Goal: Task Accomplishment & Management: Manage account settings

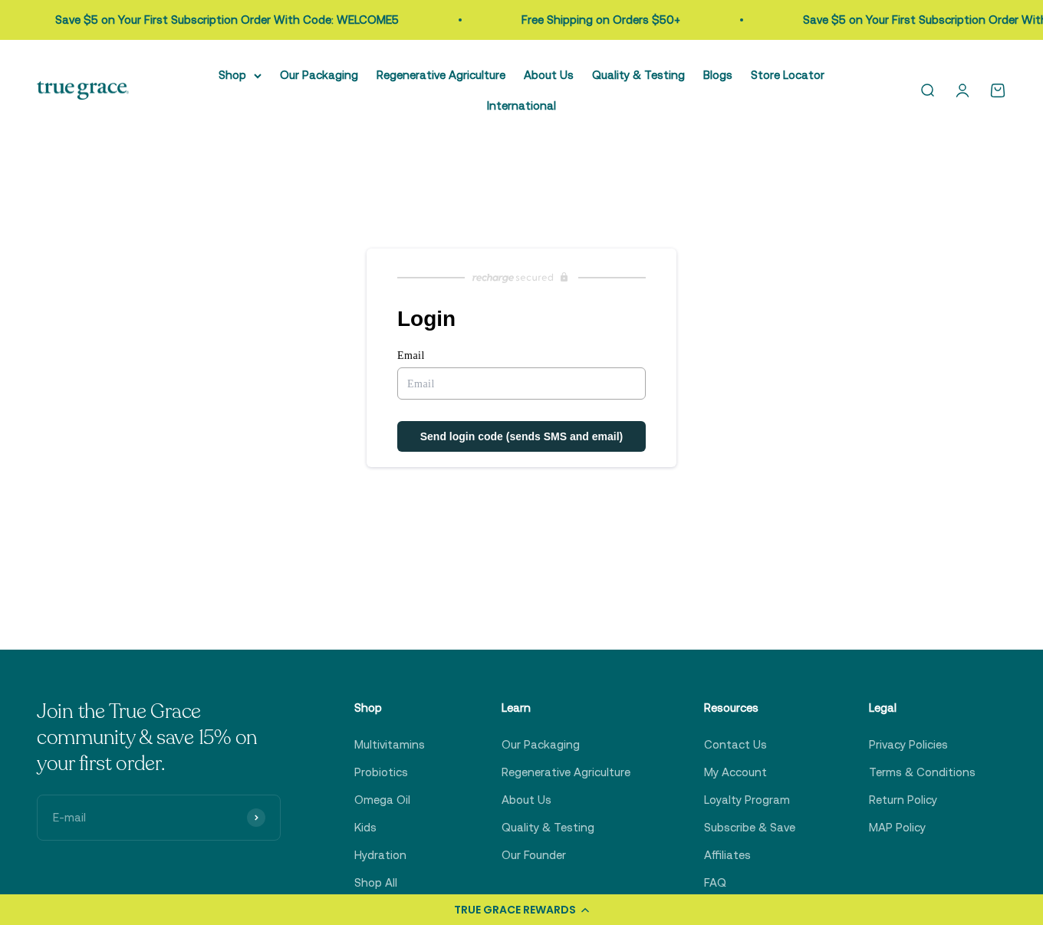
click at [540, 367] on input "Email" at bounding box center [521, 383] width 249 height 32
type input "gracekuai@yahoo.com"
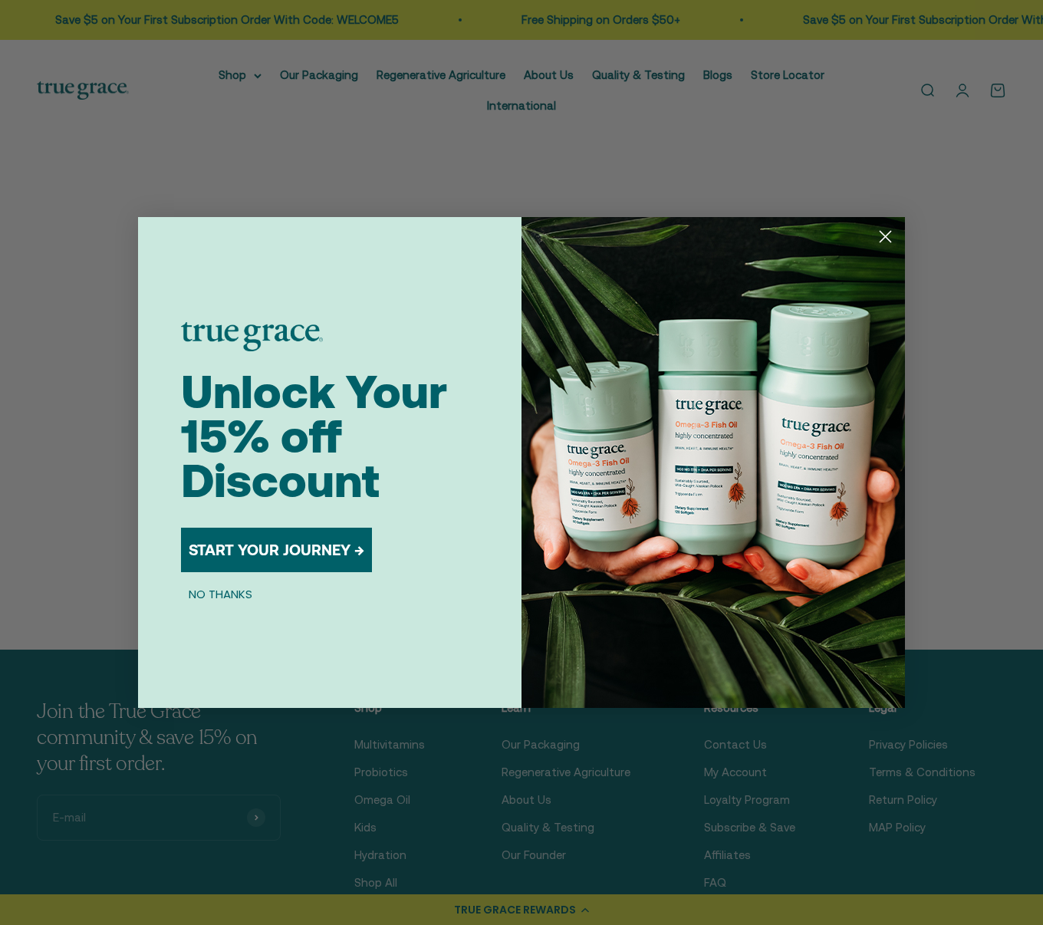
click at [882, 235] on circle "Close dialog" at bounding box center [885, 236] width 25 height 25
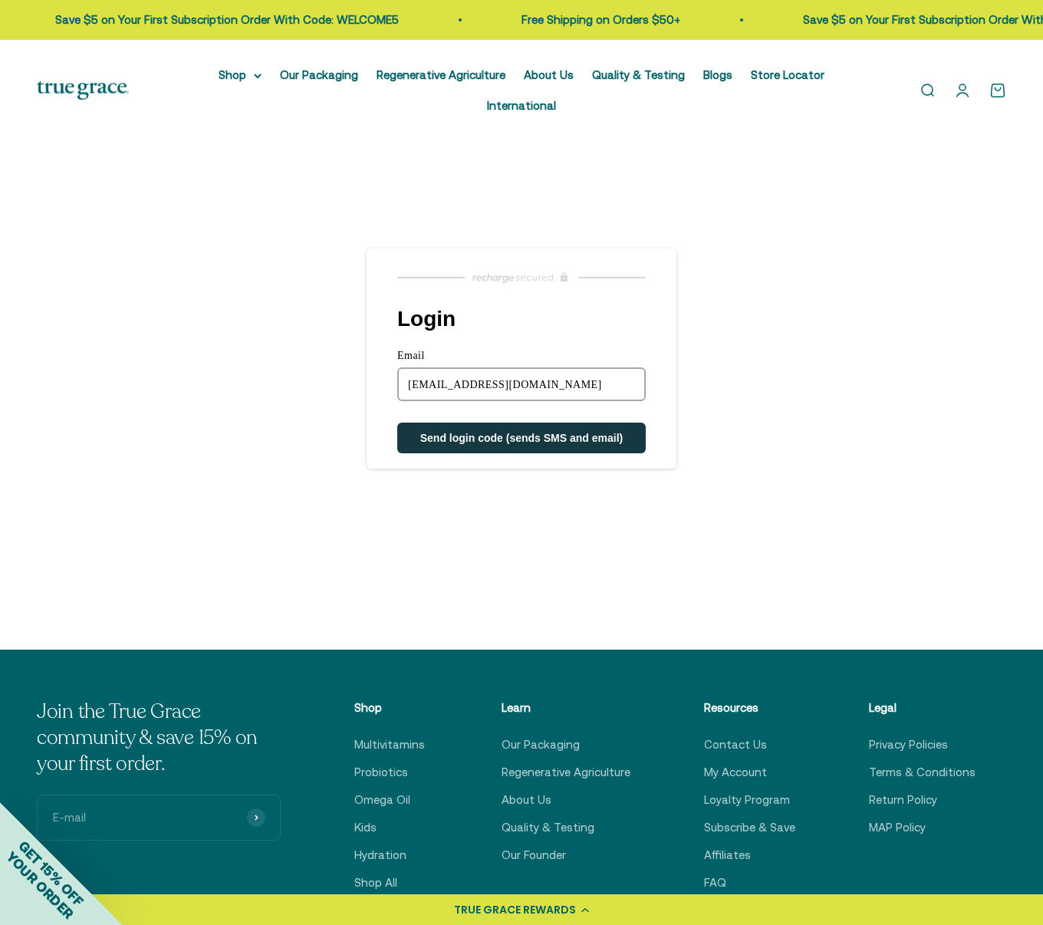
click at [590, 432] on span "Send login code (sends SMS and email)" at bounding box center [521, 438] width 203 height 12
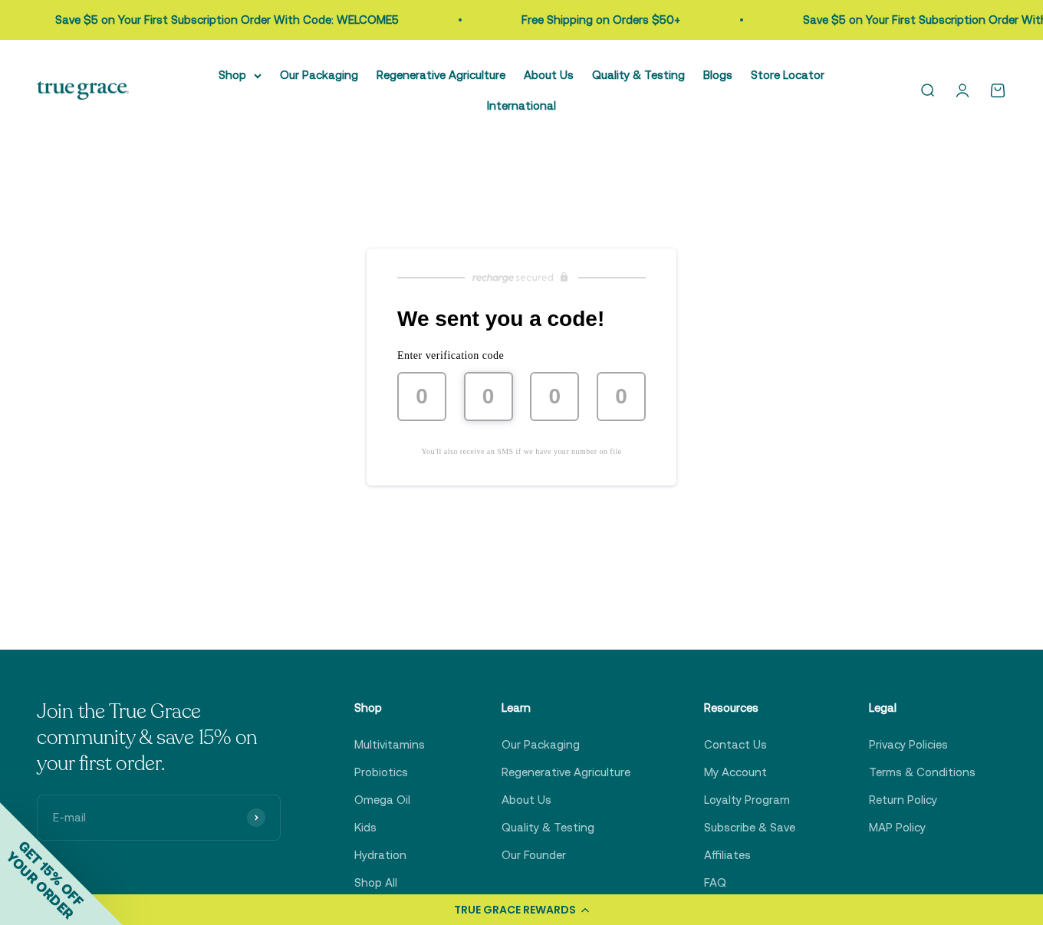
type input "3"
type input "7"
type input "9"
type input "6"
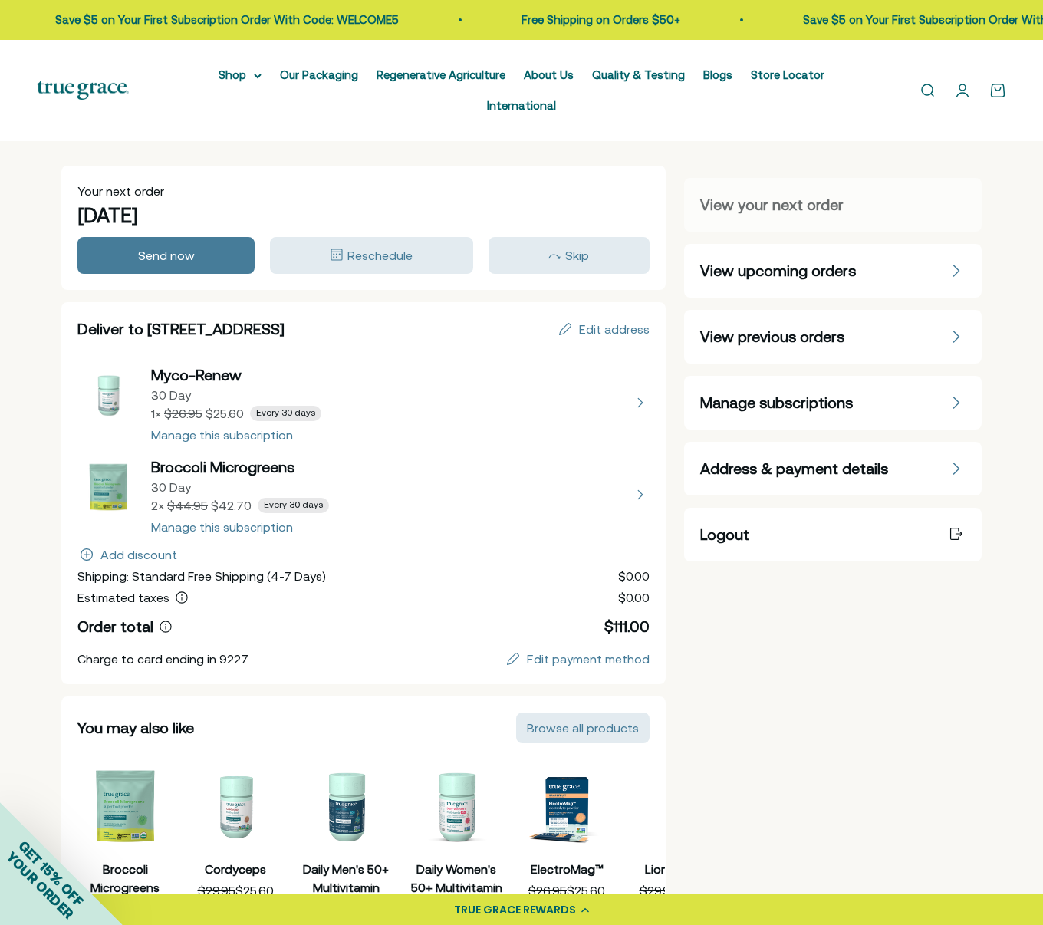
click at [735, 392] on span "Manage subscriptions" at bounding box center [776, 402] width 153 height 21
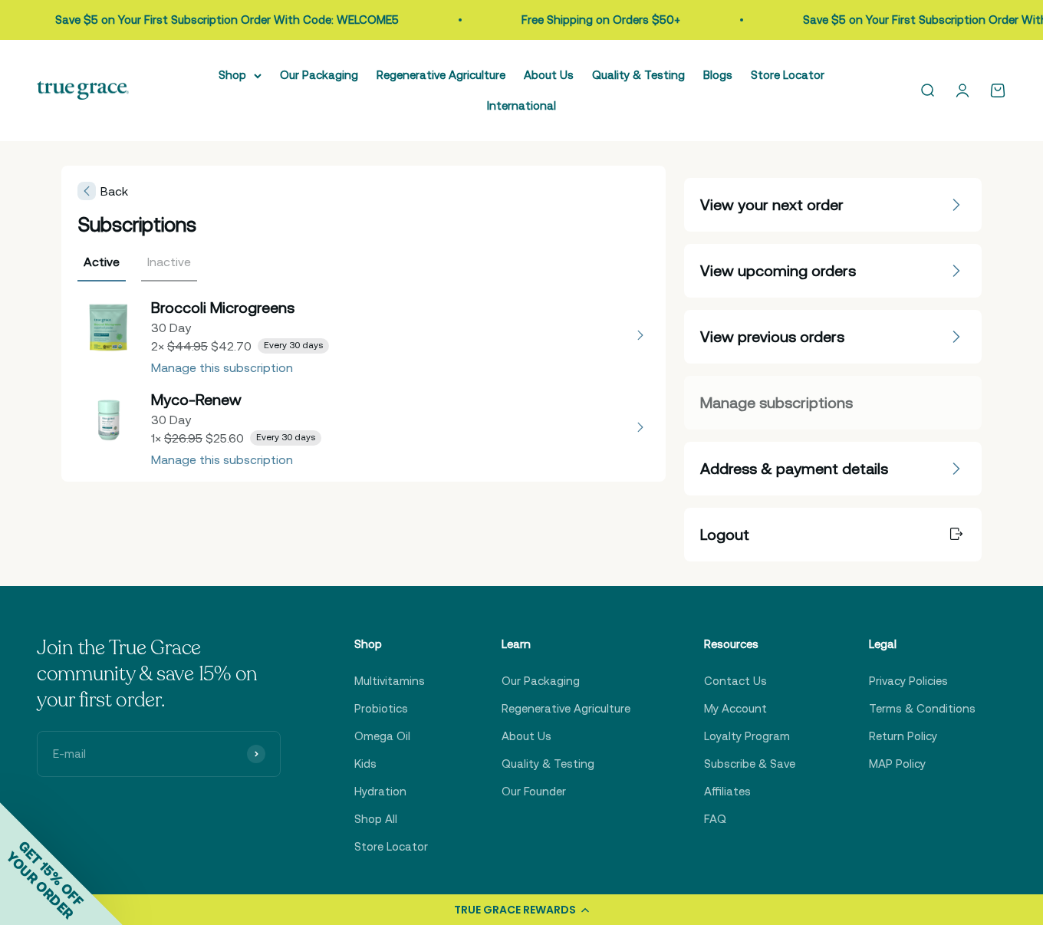
click at [233, 332] on button "view details about Broccoli Microgreens 30 Day 2 × $42.70 Every 30 days" at bounding box center [363, 335] width 572 height 77
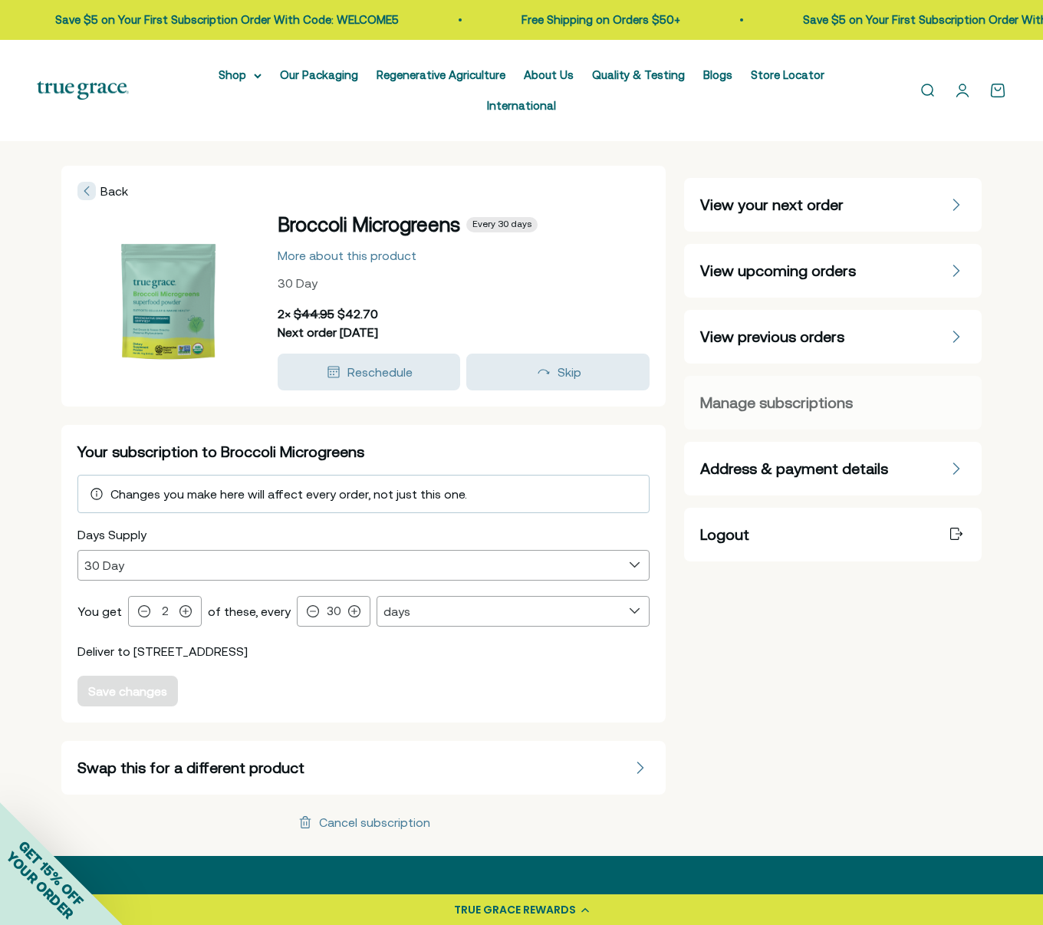
click at [193, 487] on span "Changes you make here will affect every order, not just this one." at bounding box center [288, 494] width 357 height 14
click at [117, 551] on select "30 Day" at bounding box center [363, 565] width 571 height 29
click at [78, 551] on select "30 Day" at bounding box center [363, 565] width 571 height 29
click at [381, 249] on div "More about this product" at bounding box center [347, 255] width 139 height 12
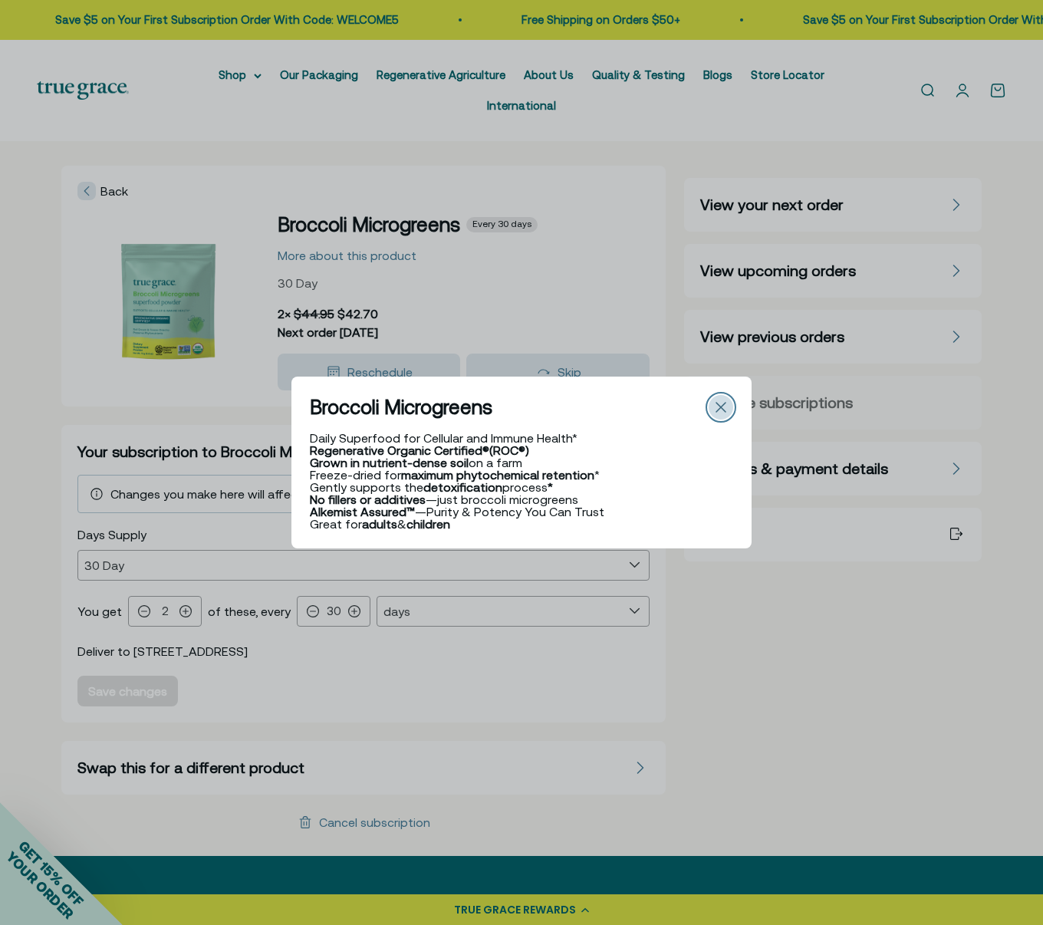
click at [713, 403] on div "Close" at bounding box center [721, 407] width 25 height 25
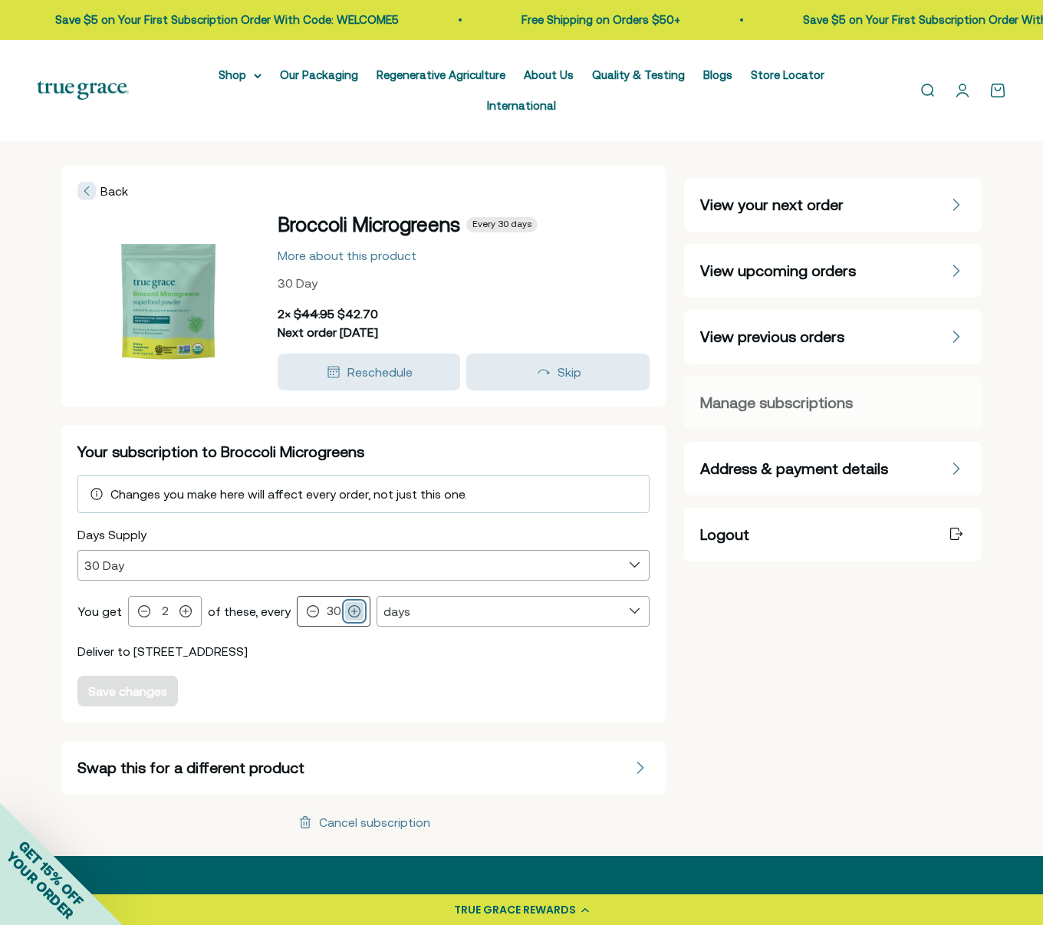
click at [349, 606] on icon at bounding box center [355, 612] width 12 height 12
type input "34"
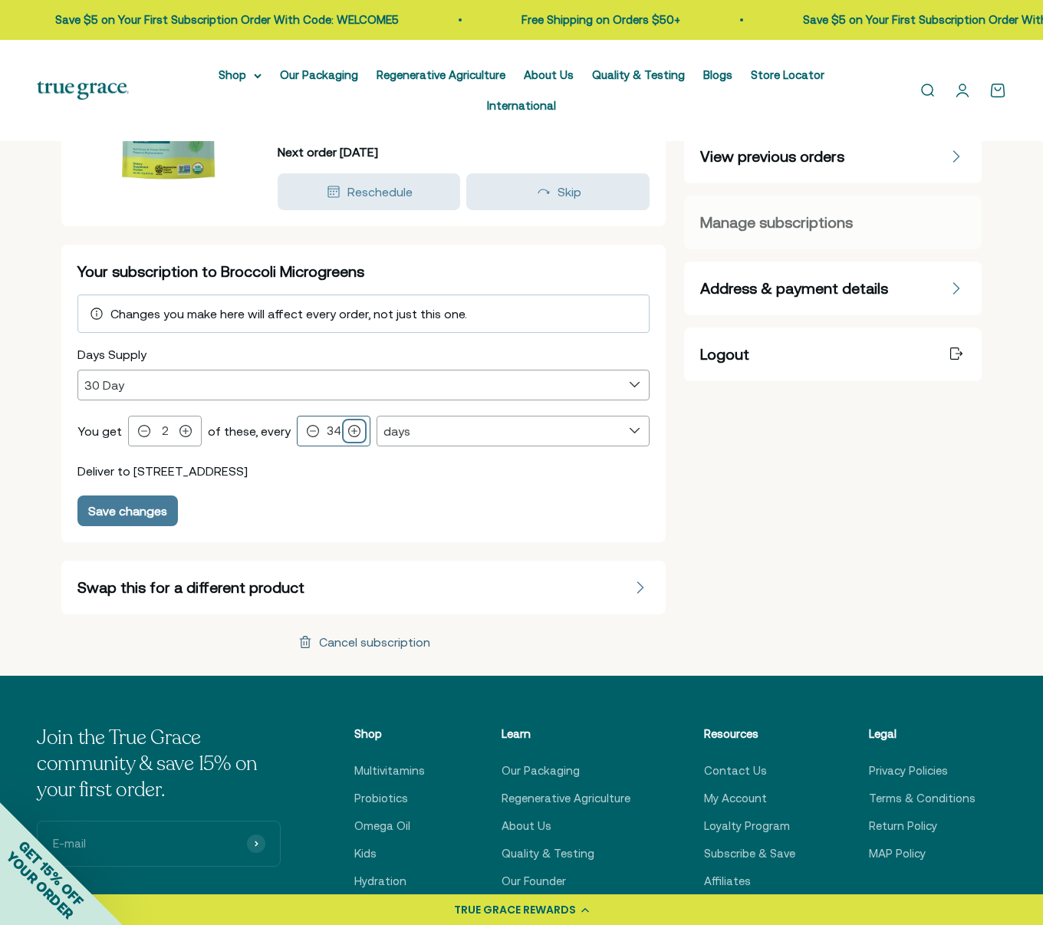
scroll to position [187, 0]
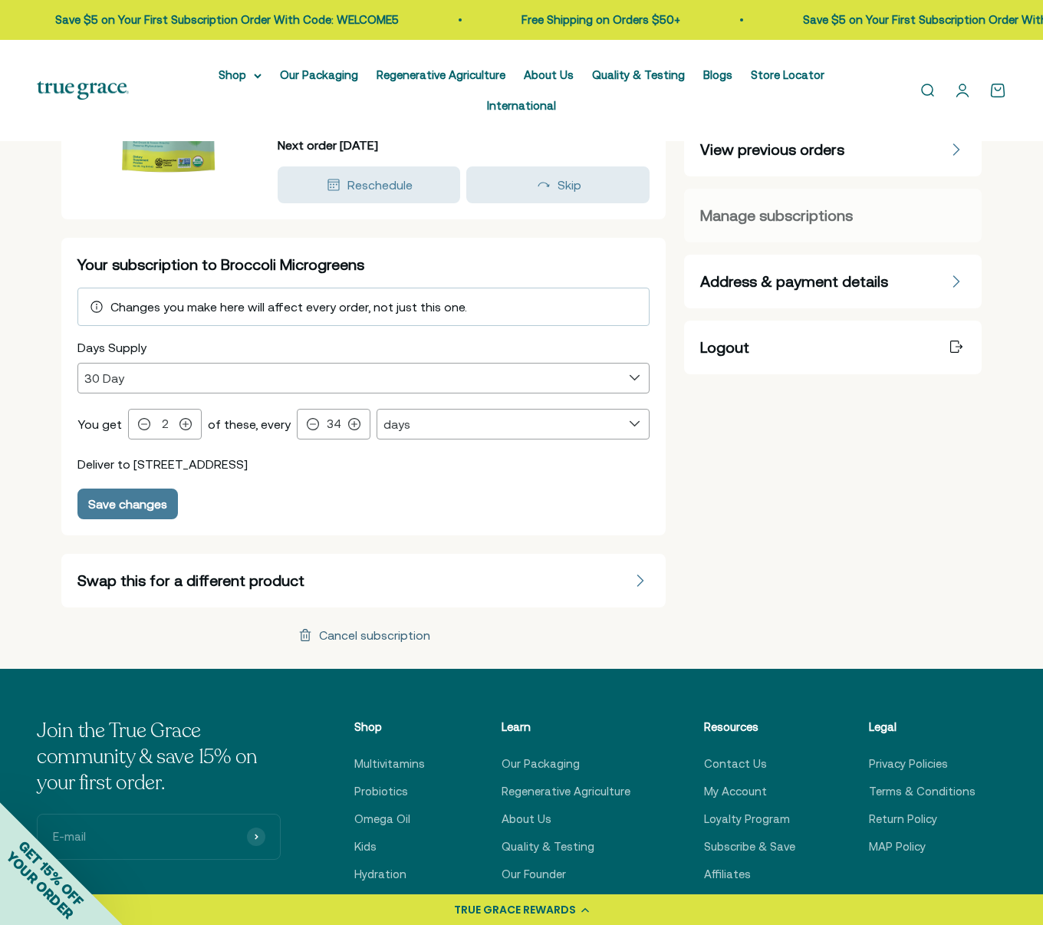
click at [345, 629] on div "Cancel subscription" at bounding box center [374, 635] width 111 height 12
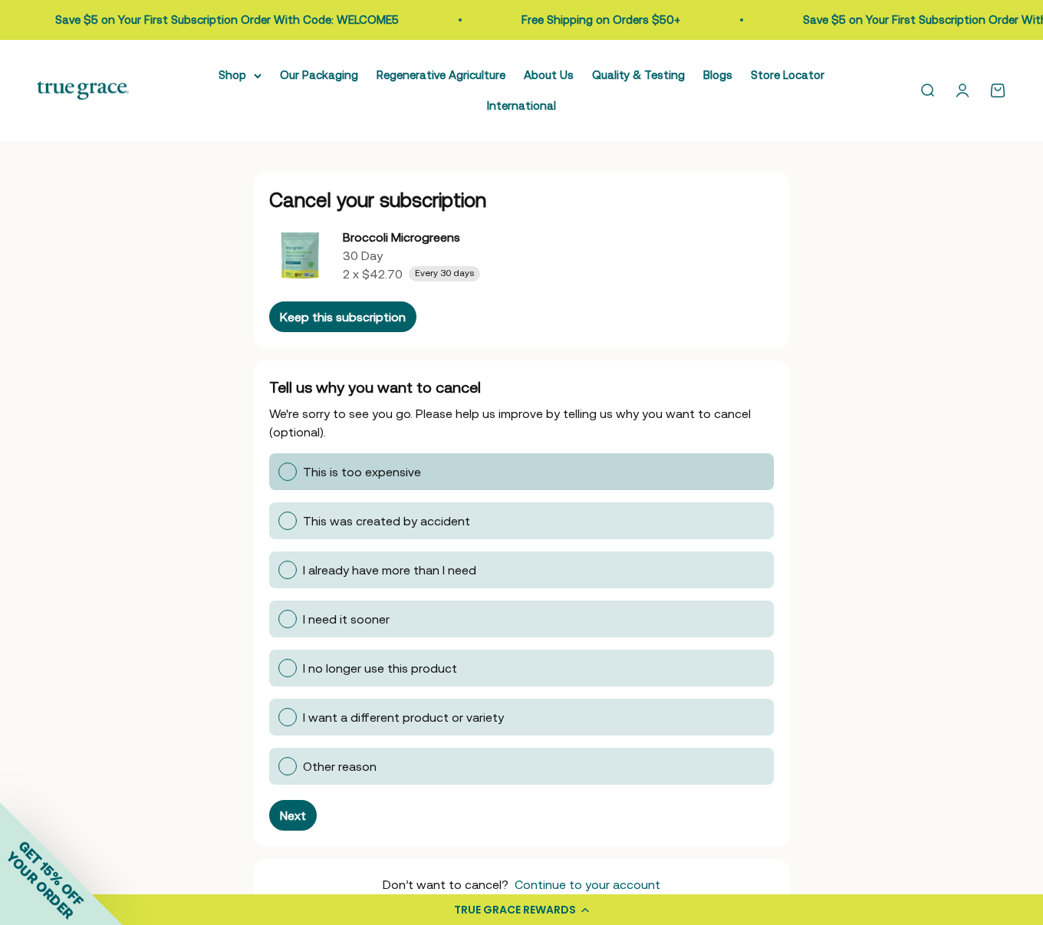
click at [294, 456] on label "This is too expensive" at bounding box center [521, 471] width 505 height 37
click at [278, 472] on input "This is too expensive" at bounding box center [278, 472] width 0 height 0
click at [289, 809] on div "Next" at bounding box center [293, 815] width 26 height 12
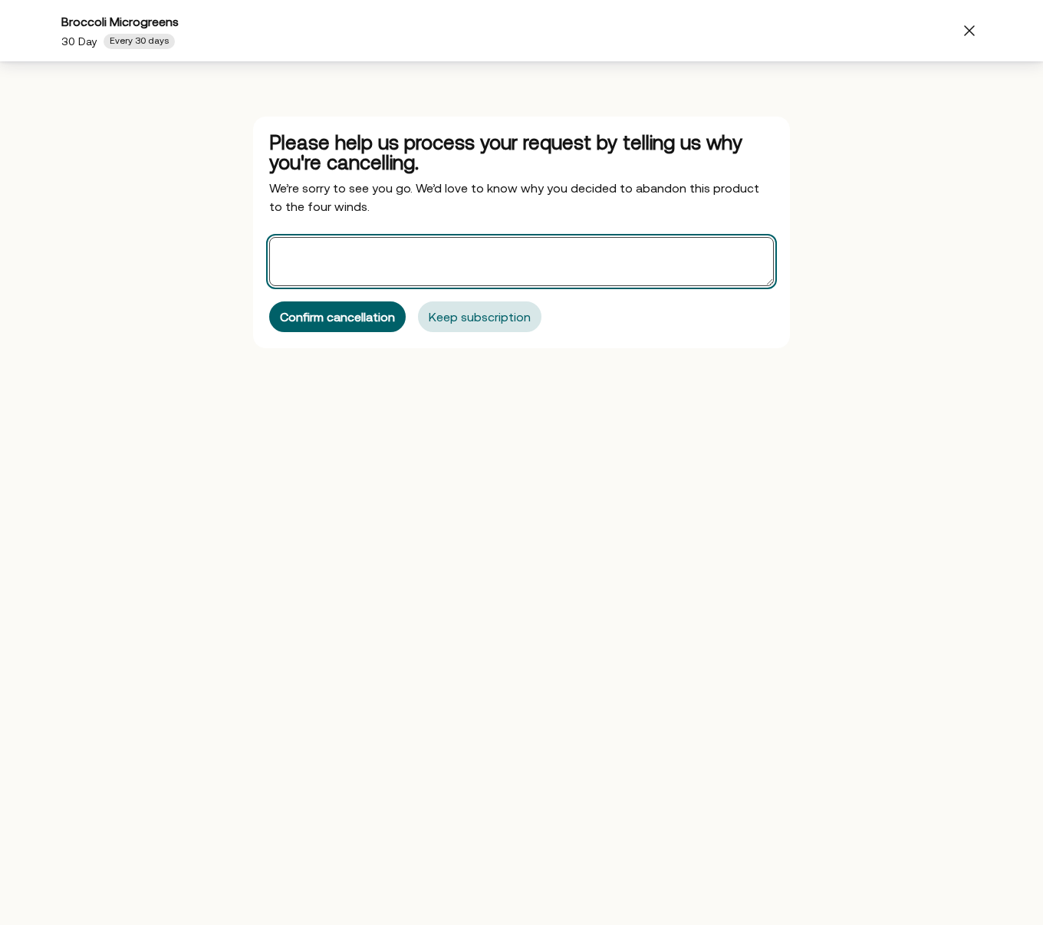
click at [400, 257] on textarea "Offers" at bounding box center [521, 261] width 505 height 49
type textarea "I am not taking this product as often as I thought I would."
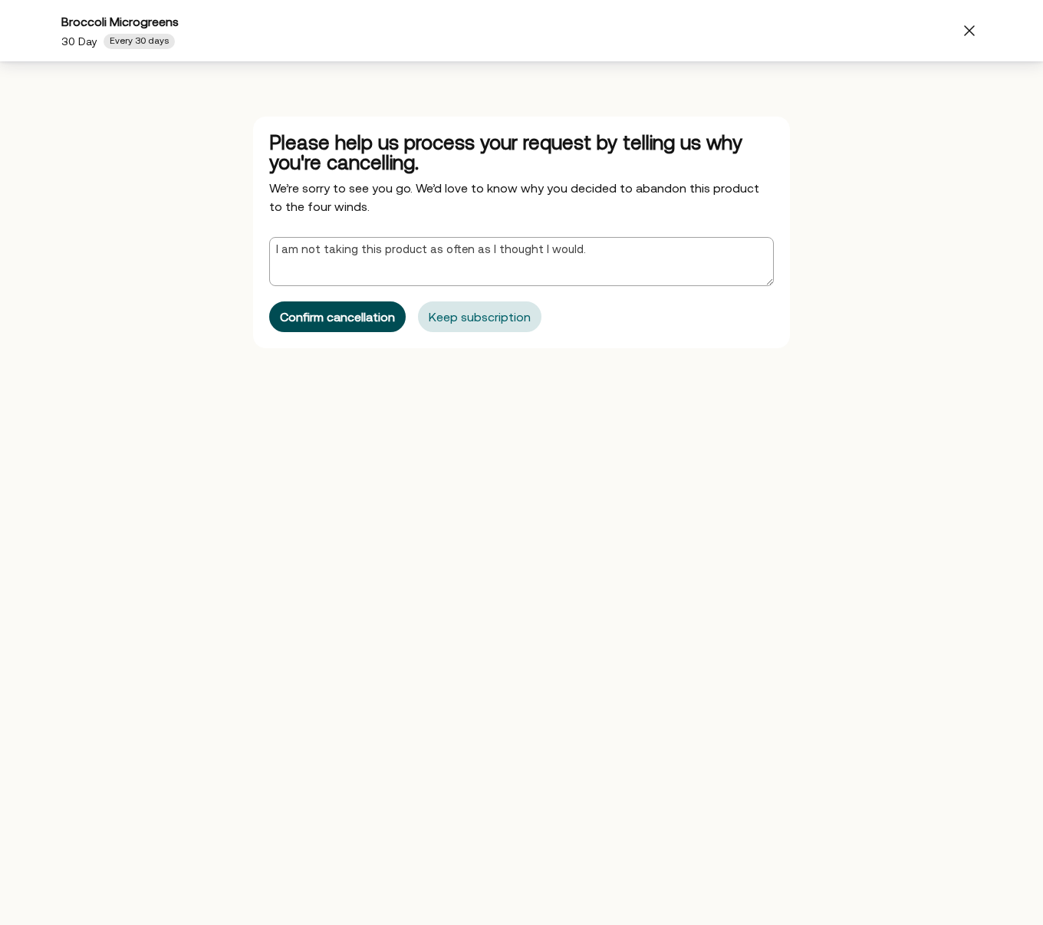
click at [339, 325] on button "Confirm cancellation" at bounding box center [337, 316] width 137 height 31
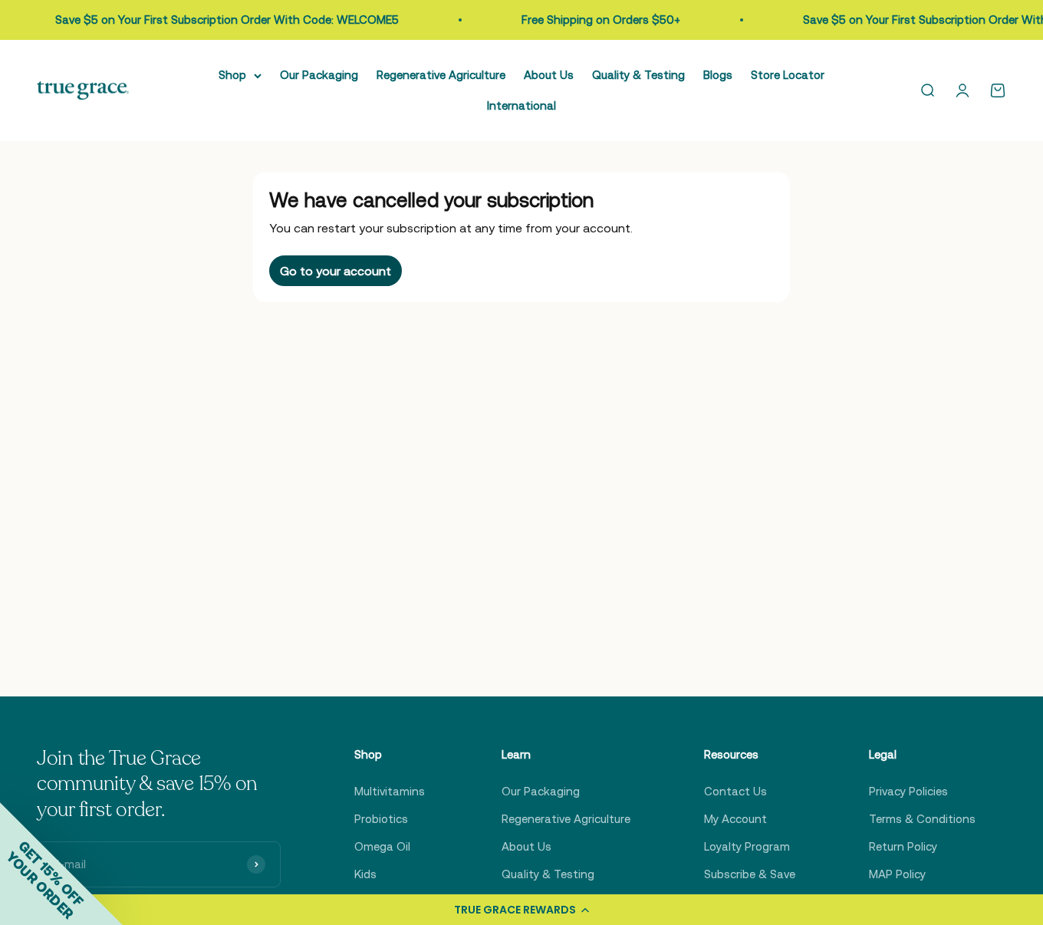
click at [352, 265] on div "Go to your account" at bounding box center [335, 271] width 111 height 12
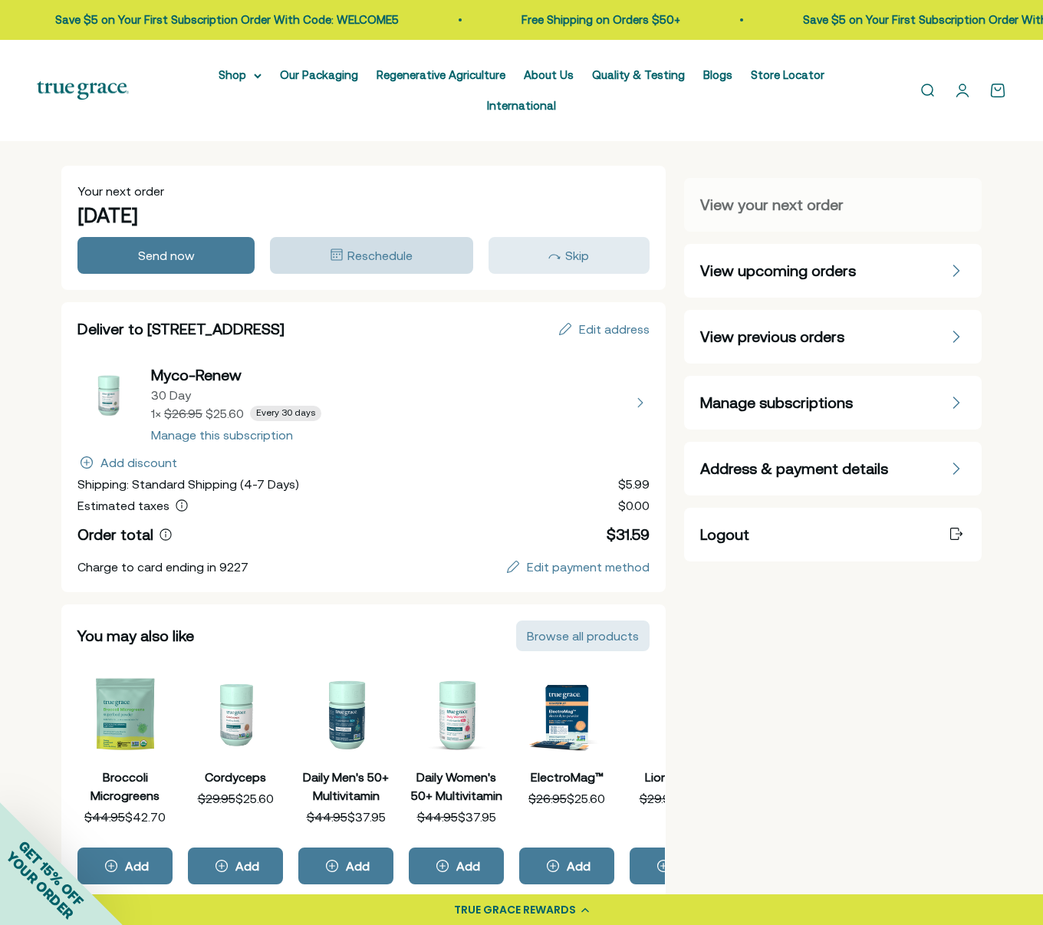
click at [413, 246] on div "Reschedule" at bounding box center [371, 255] width 181 height 18
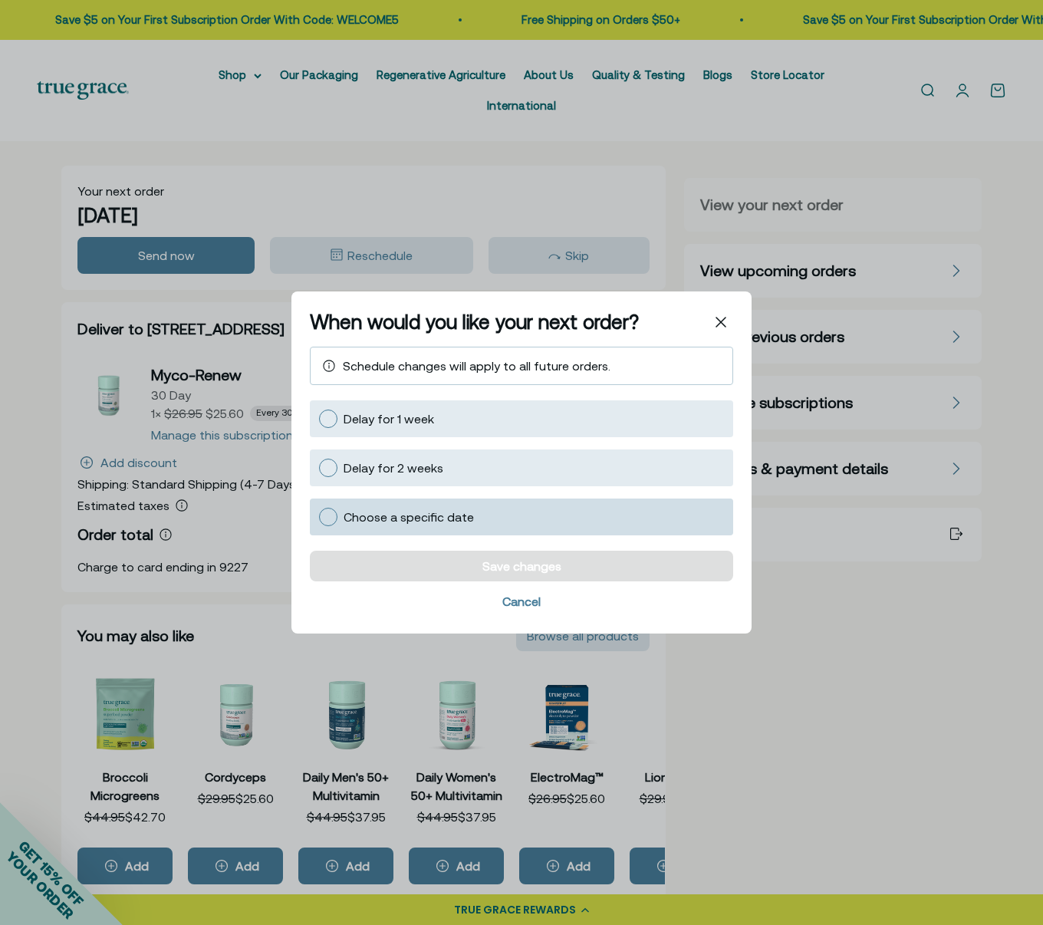
click at [389, 516] on span "Choose a specific date" at bounding box center [409, 517] width 130 height 14
click at [318, 517] on input "Choose a specific date" at bounding box center [318, 517] width 0 height 0
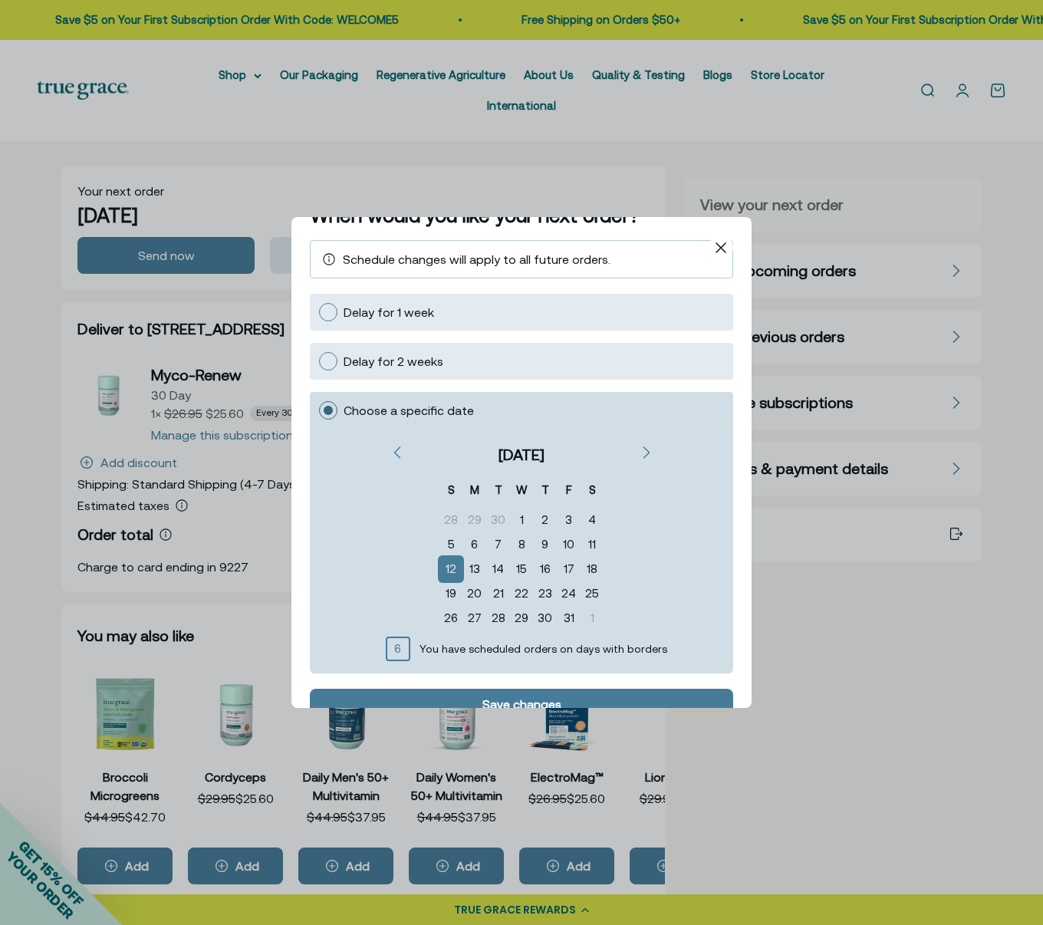
scroll to position [38, 0]
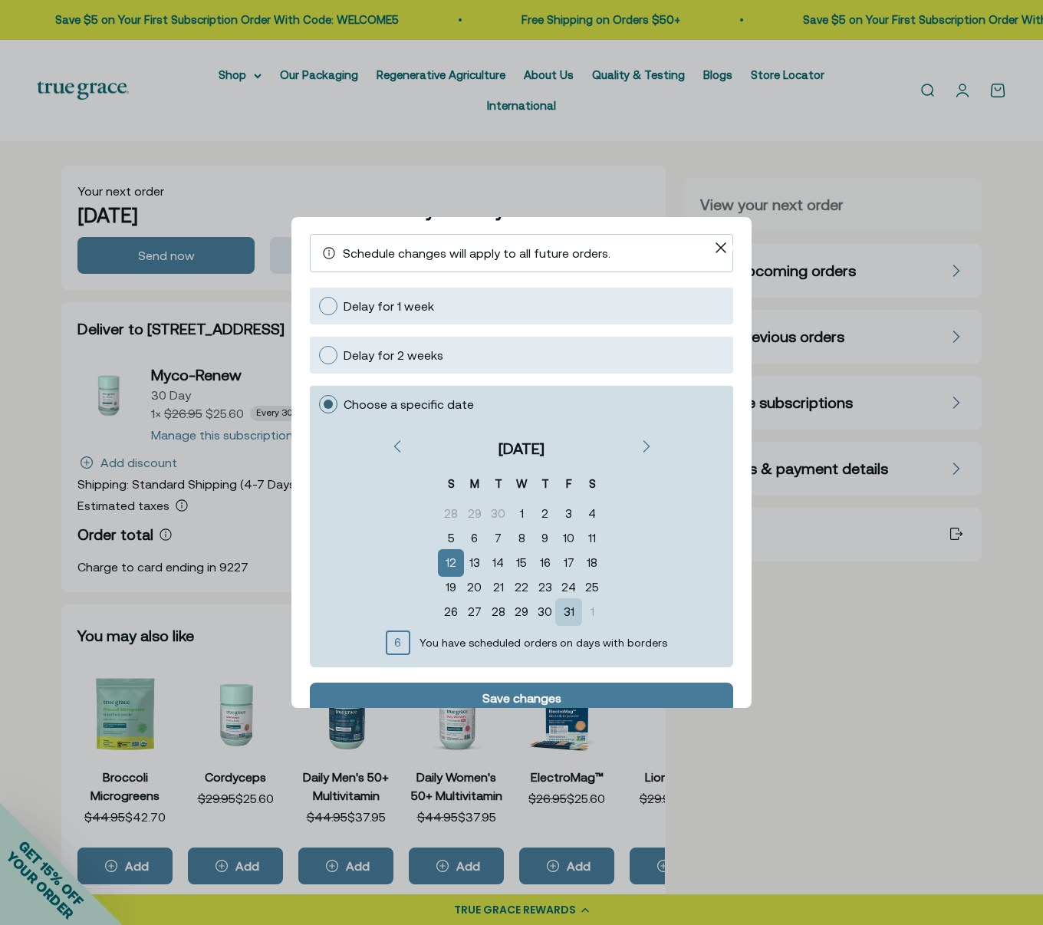
click at [570, 608] on div "31" at bounding box center [569, 612] width 24 height 25
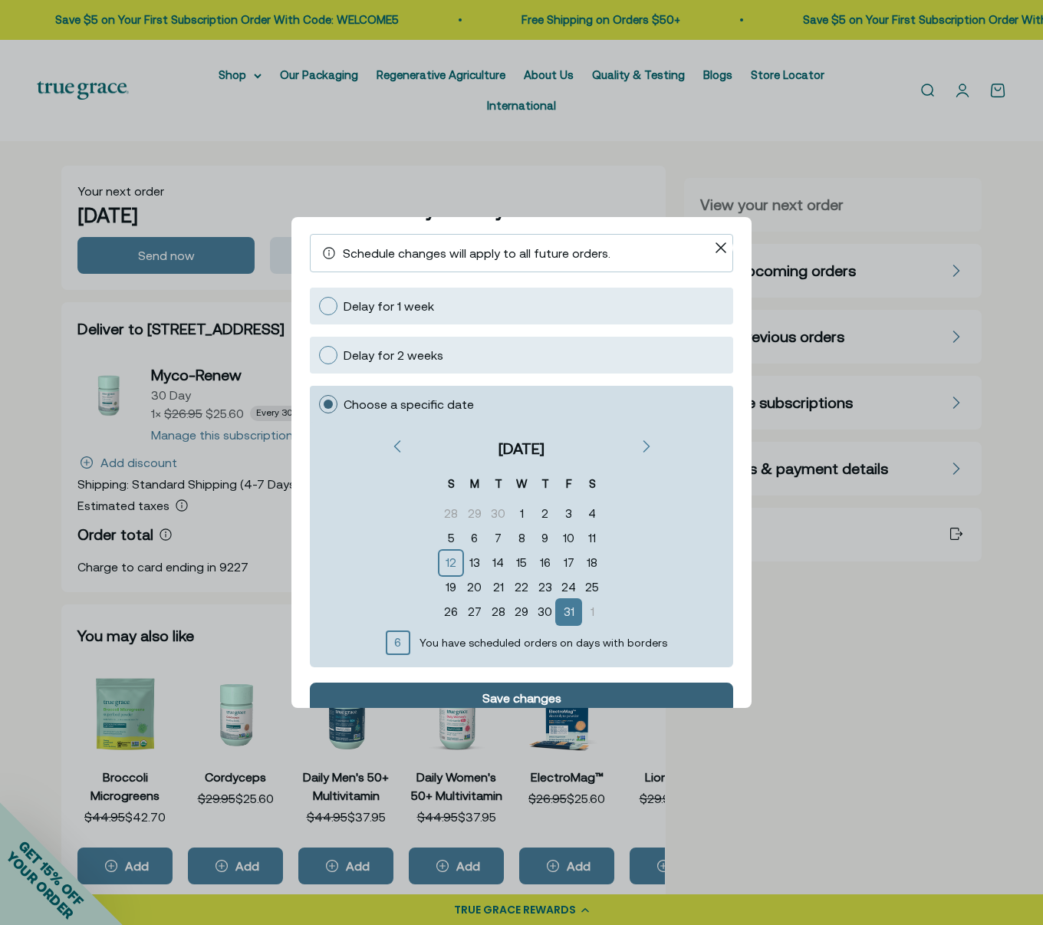
click at [568, 697] on div "Save changes" at bounding box center [522, 698] width 402 height 12
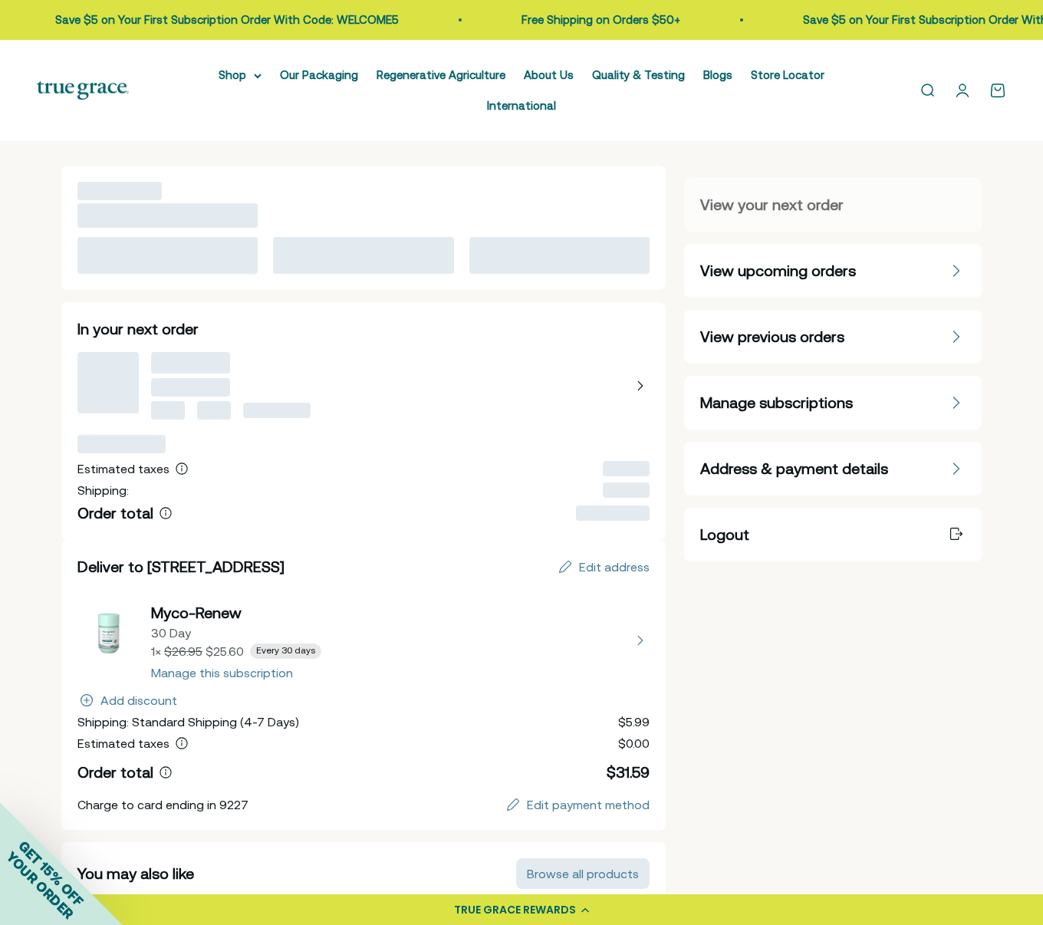
click at [727, 260] on span "View upcoming orders" at bounding box center [778, 270] width 156 height 21
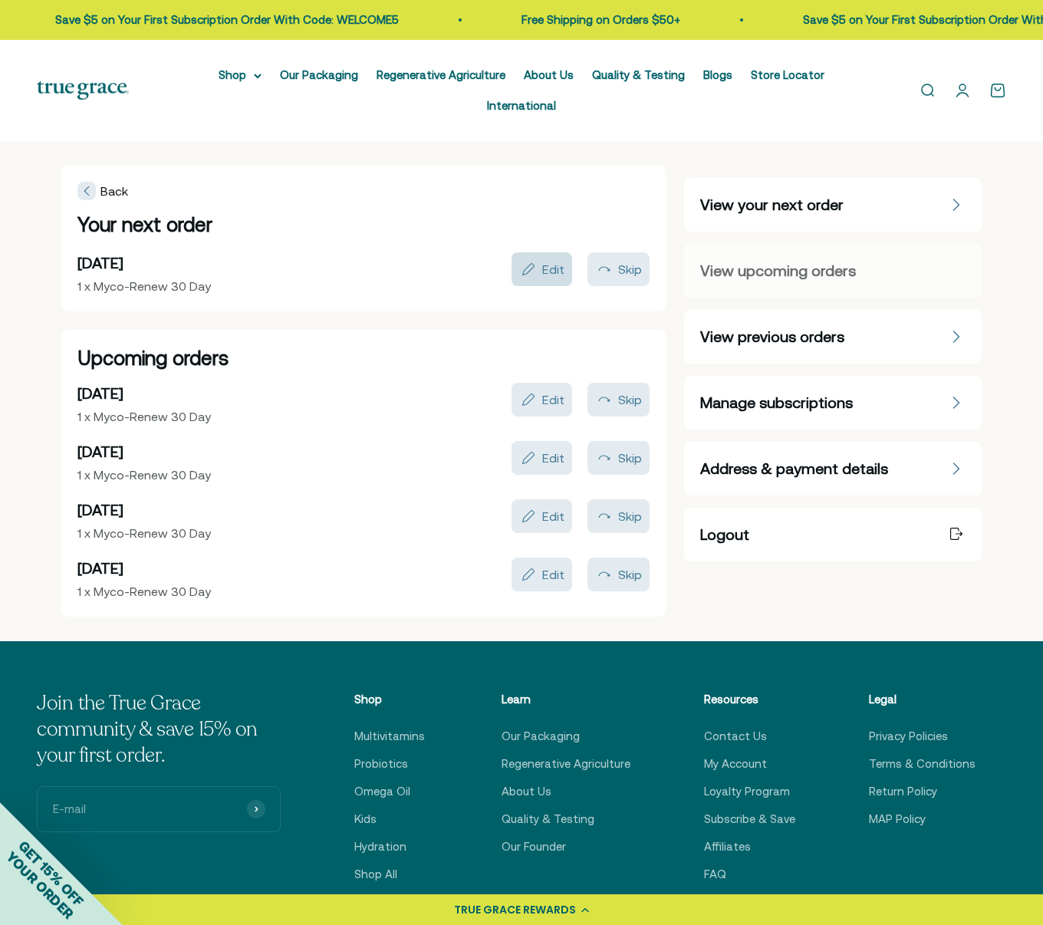
click at [549, 263] on div "Edit" at bounding box center [553, 269] width 22 height 12
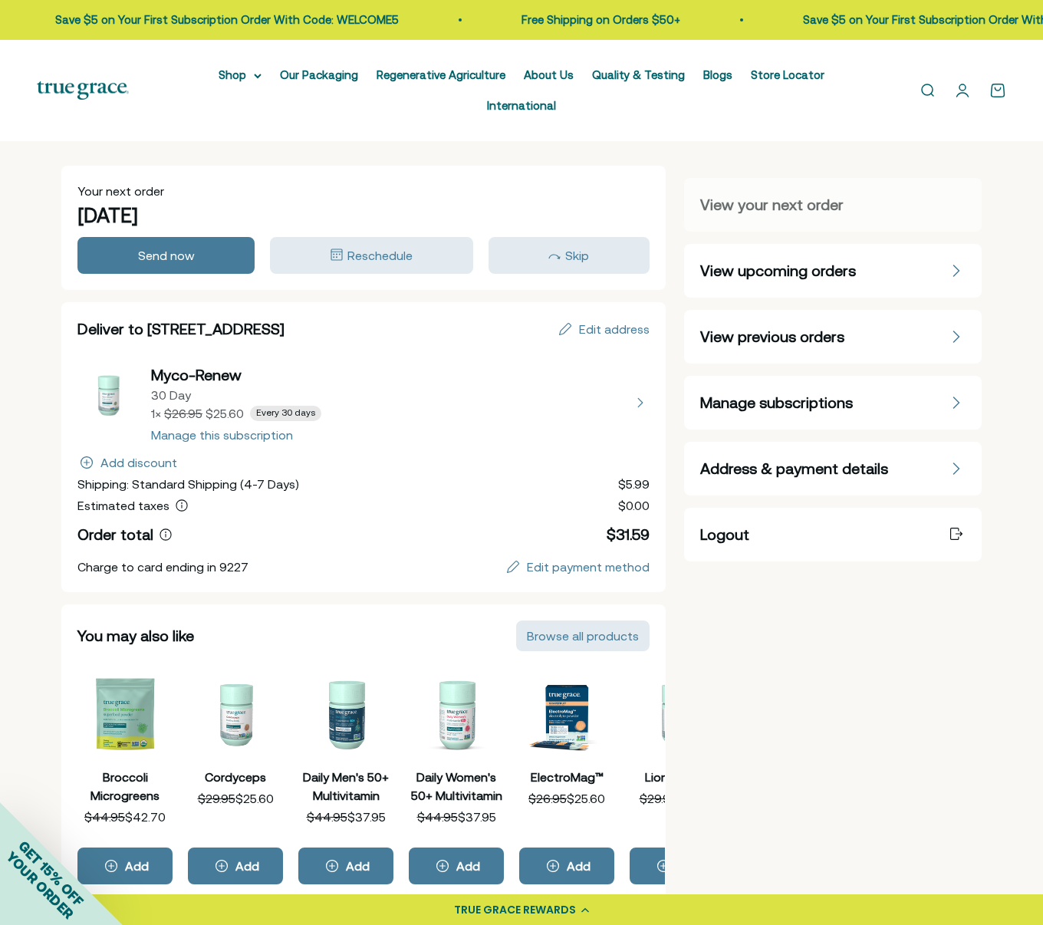
click at [243, 405] on button "view details about Myco-Renew 30 Day 1 × $25.60 Every 30 days" at bounding box center [363, 402] width 572 height 77
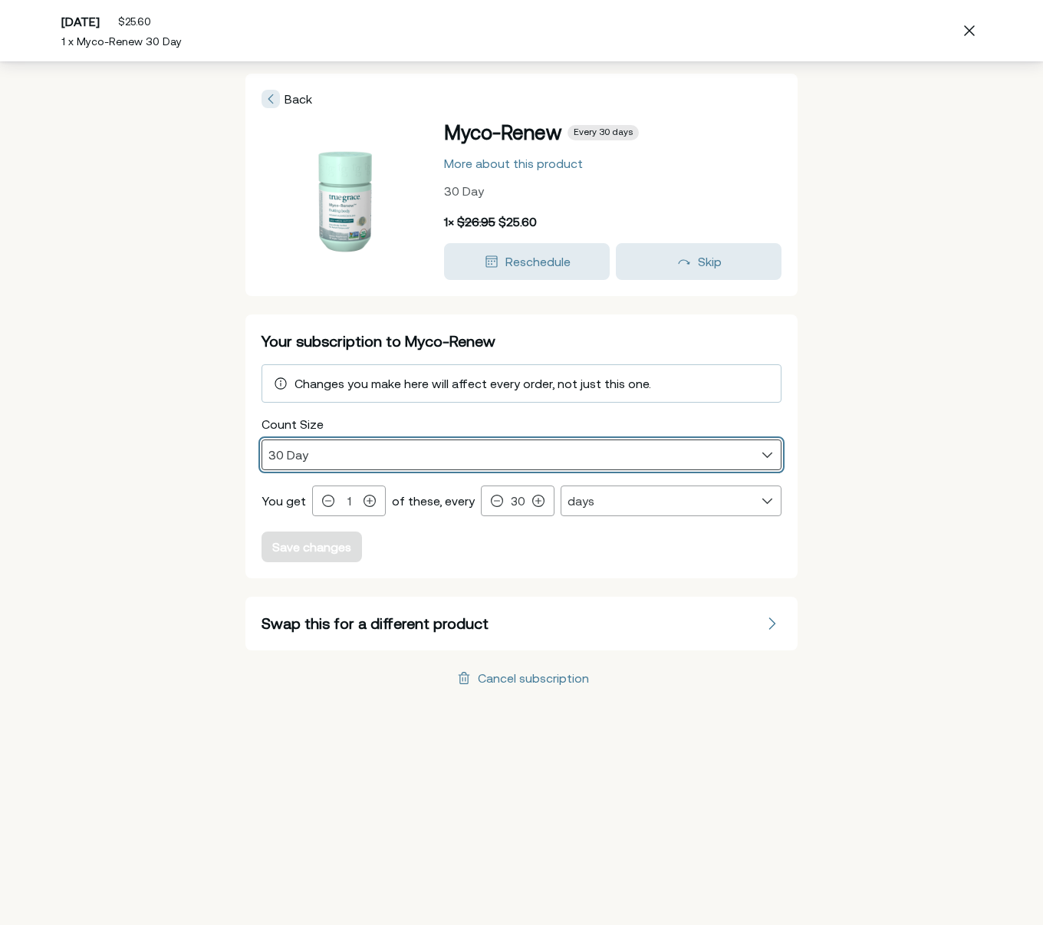
click at [337, 462] on select "30 Day 60 Day" at bounding box center [521, 454] width 519 height 29
click at [262, 440] on select "30 Day 60 Day" at bounding box center [521, 454] width 519 height 29
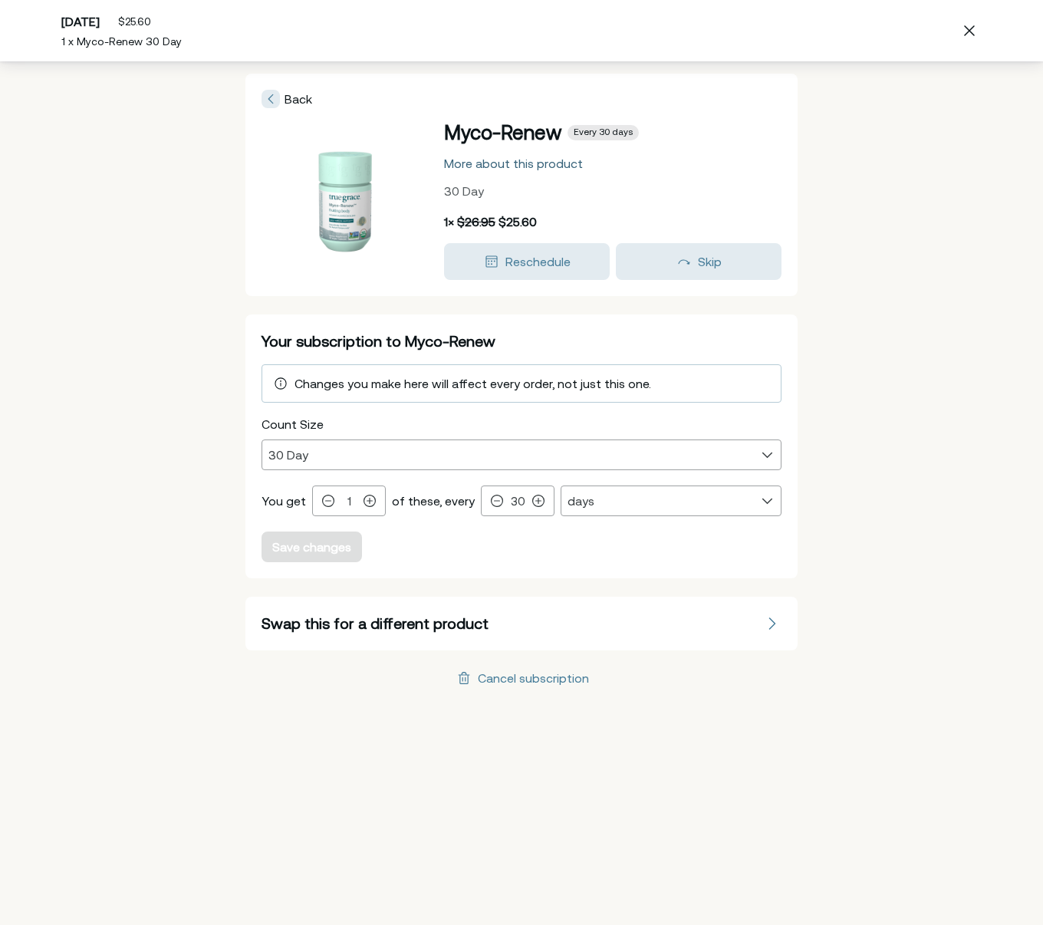
click at [499, 165] on div "More about this product" at bounding box center [513, 163] width 139 height 12
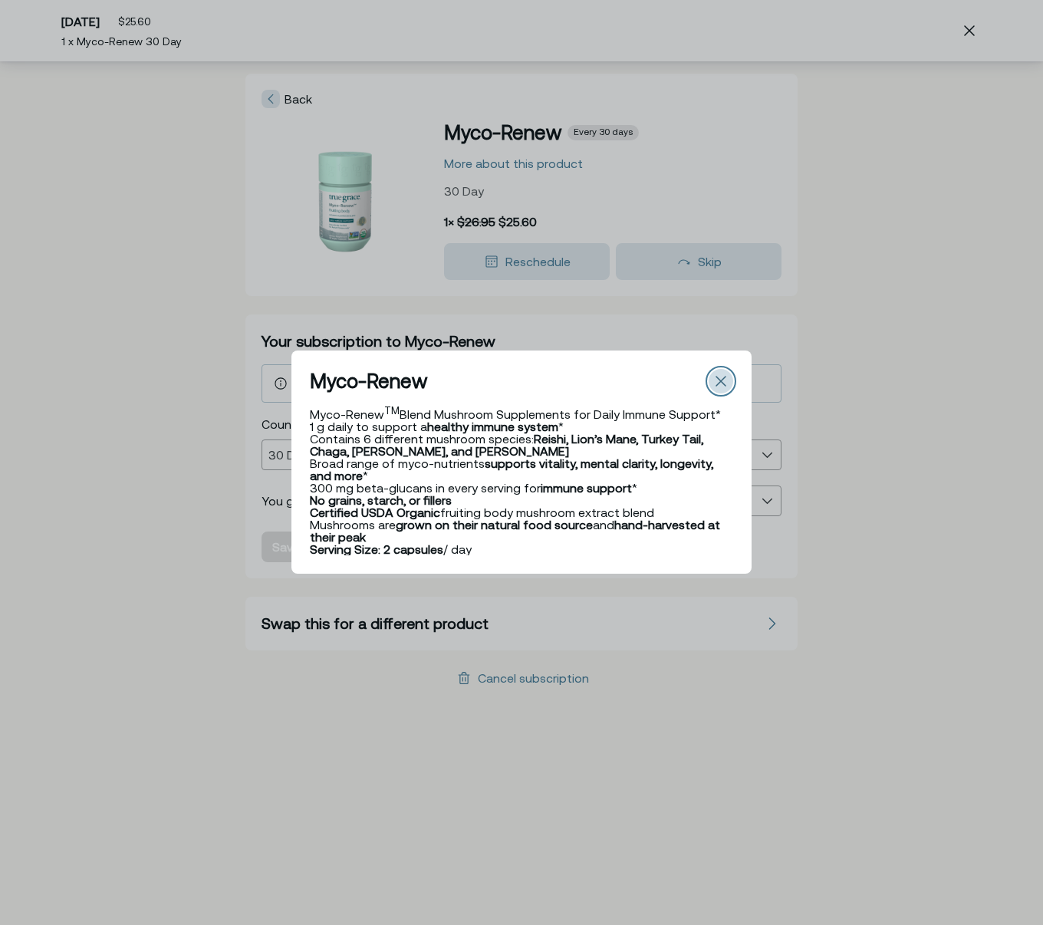
click at [726, 382] on icon "Close" at bounding box center [721, 381] width 11 height 11
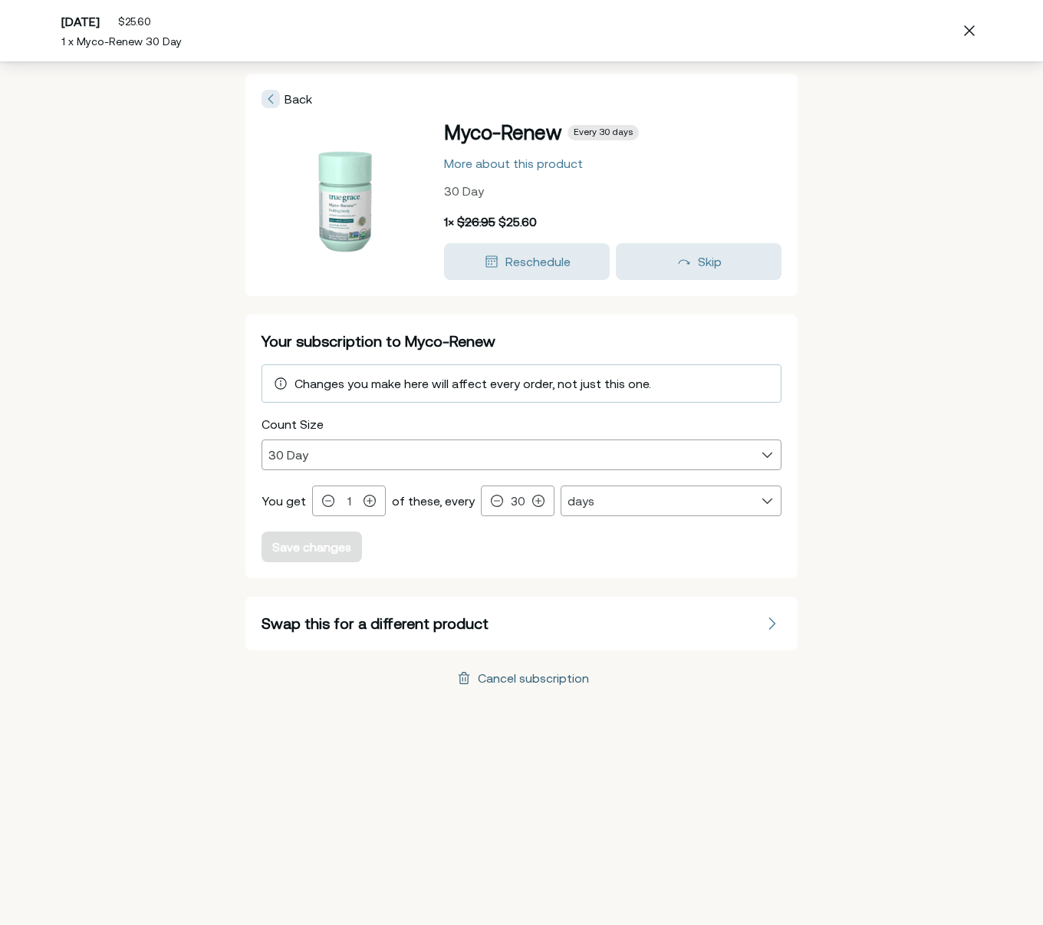
click at [504, 680] on div "Cancel subscription" at bounding box center [533, 678] width 111 height 12
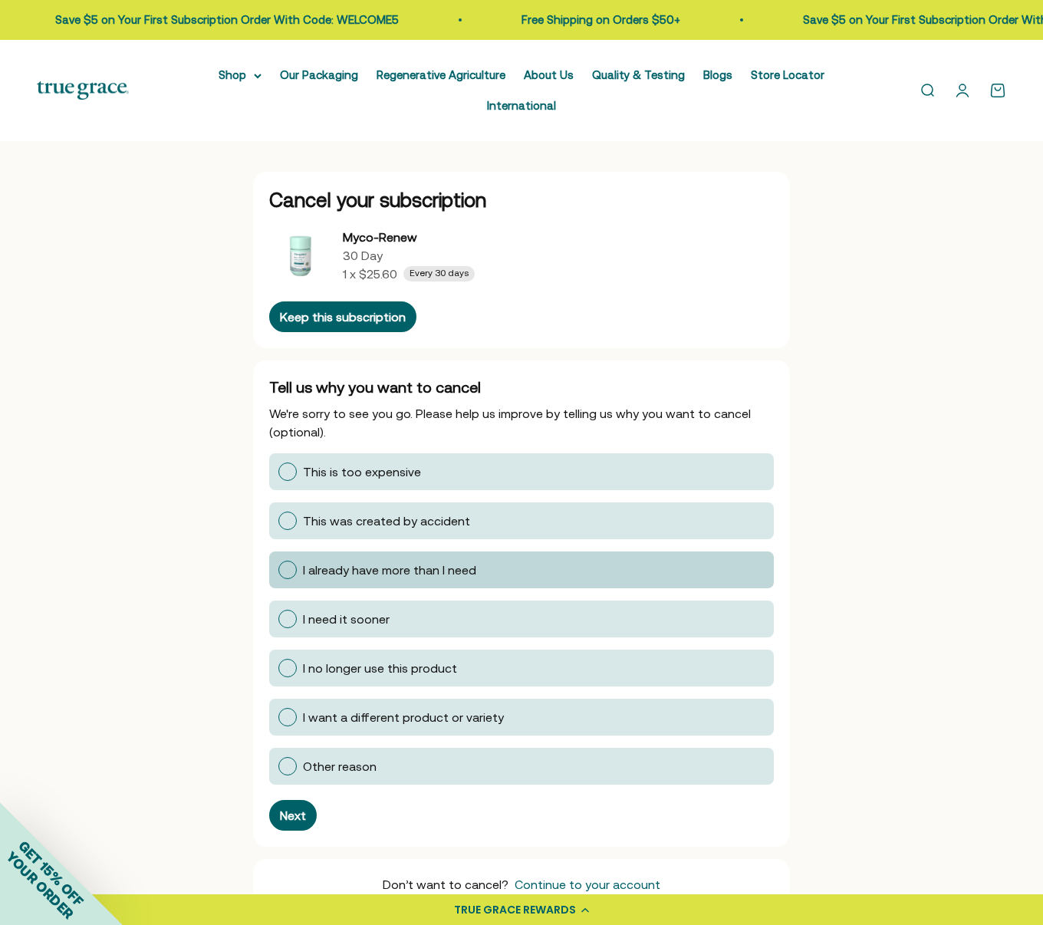
click at [312, 563] on span "I already have more than I need" at bounding box center [389, 570] width 173 height 14
click at [278, 570] on input "I already have more than I need" at bounding box center [278, 570] width 0 height 0
click at [282, 800] on button "Next" at bounding box center [293, 815] width 48 height 31
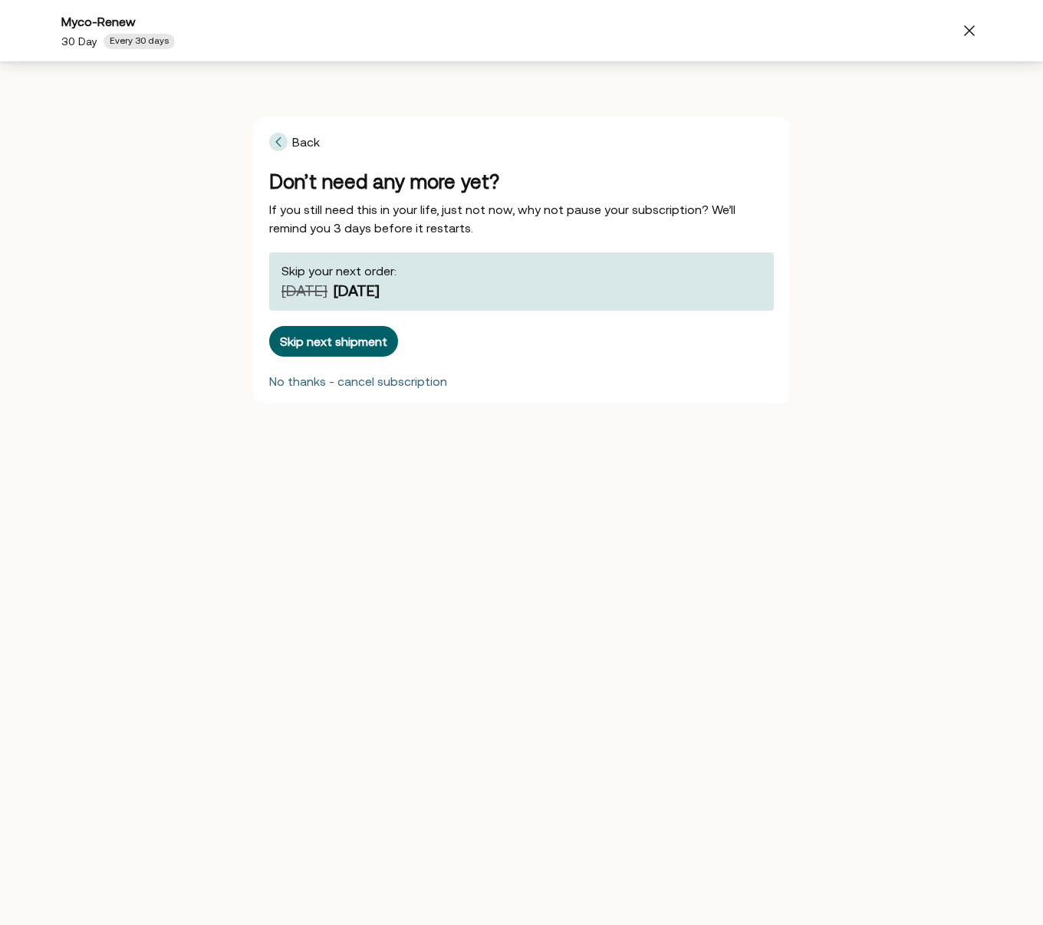
click at [360, 384] on div "No thanks - cancel subscription" at bounding box center [358, 381] width 178 height 12
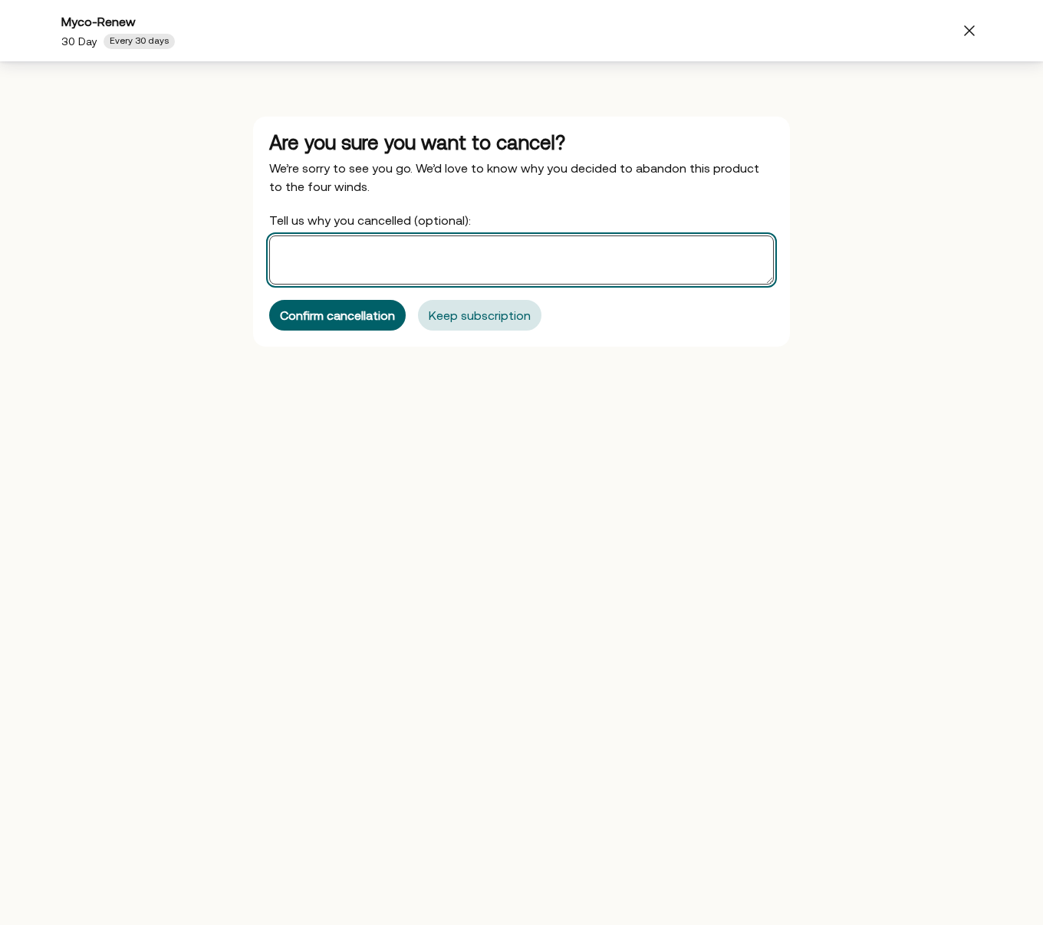
click at [387, 275] on textarea "Tell us why you cancelled (optional):" at bounding box center [521, 260] width 505 height 49
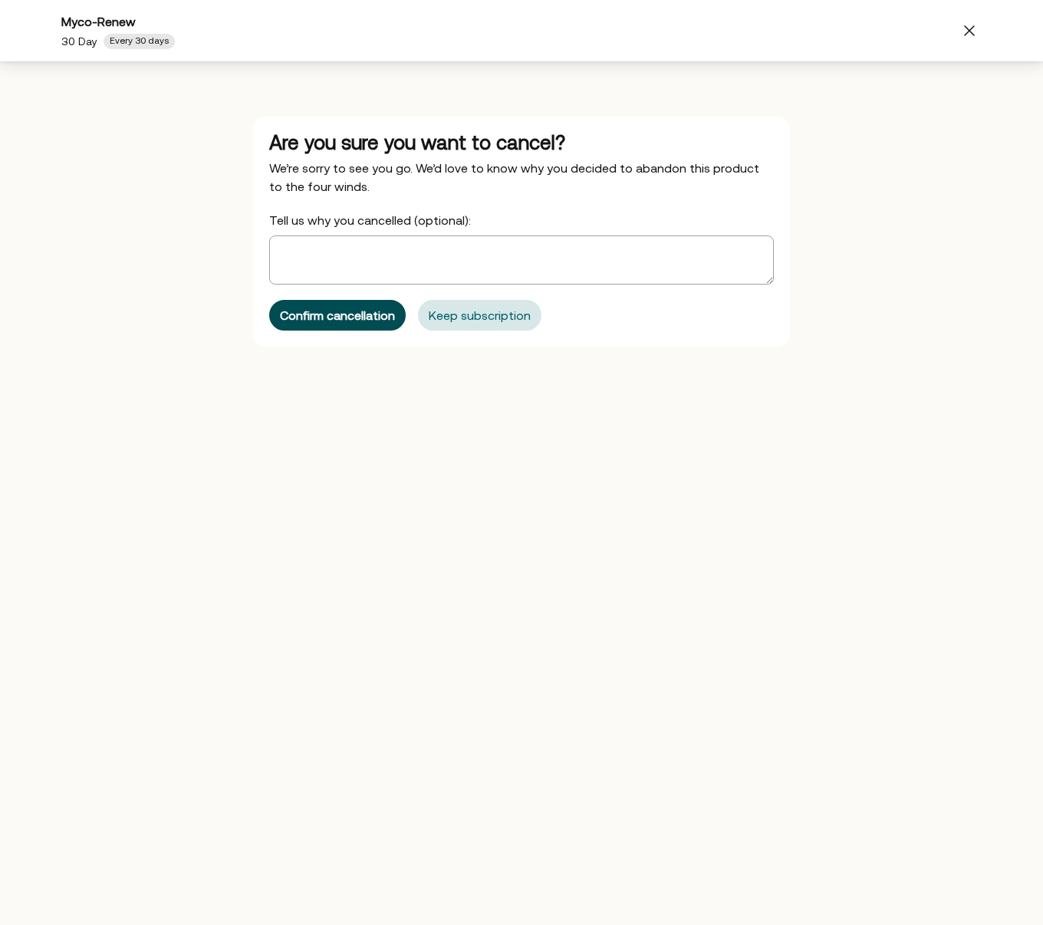
click at [356, 316] on div "Confirm cancellation" at bounding box center [337, 315] width 115 height 12
